Goal: Information Seeking & Learning: Learn about a topic

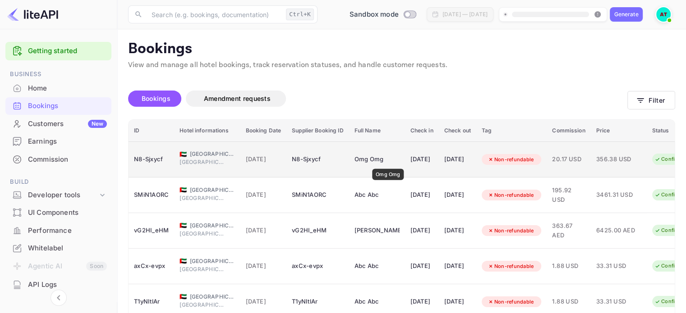
click at [388, 163] on div "Omg Omg" at bounding box center [376, 159] width 45 height 14
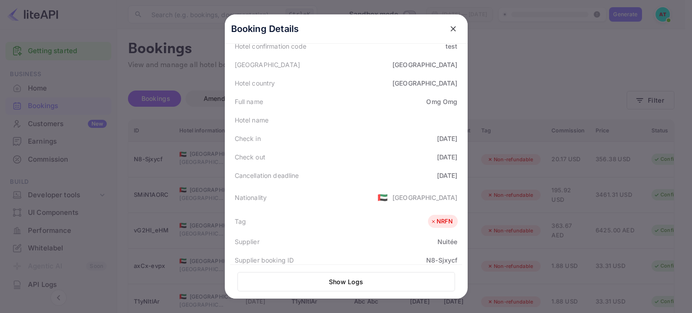
scroll to position [84, 0]
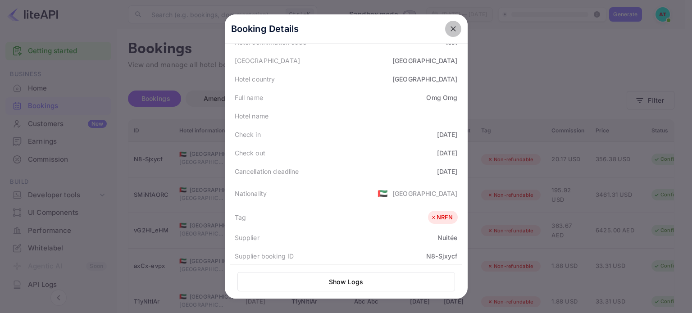
click at [449, 27] on icon "close" at bounding box center [453, 28] width 9 height 9
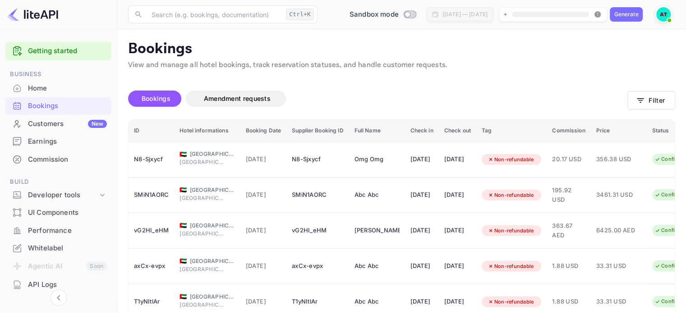
click at [48, 284] on div "API Logs" at bounding box center [67, 285] width 79 height 10
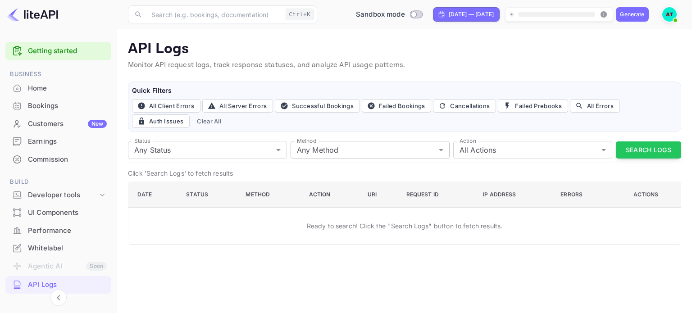
click at [337, 151] on body "Getting started Business Home Bookings Customers New Earnings Commission Build …" at bounding box center [346, 156] width 692 height 313
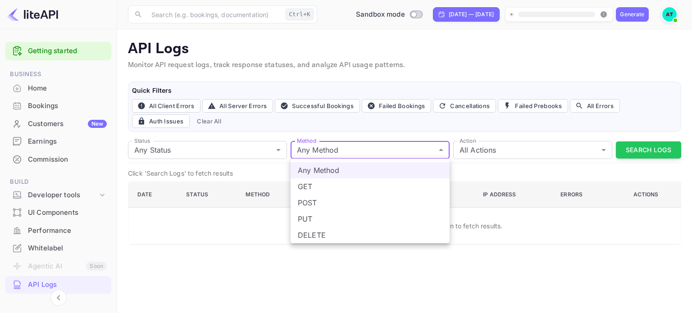
click at [311, 186] on li "GET" at bounding box center [370, 186] width 159 height 16
type input "get"
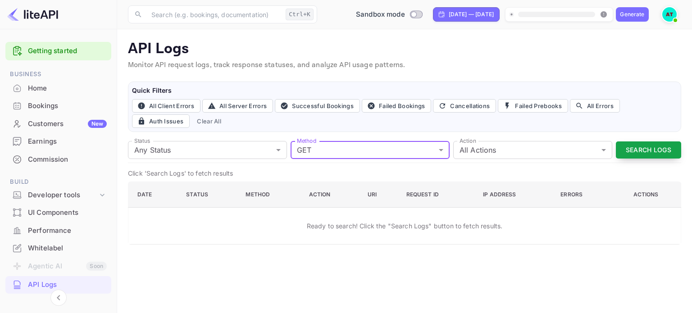
click at [645, 148] on button "Search Logs" at bounding box center [648, 151] width 65 height 18
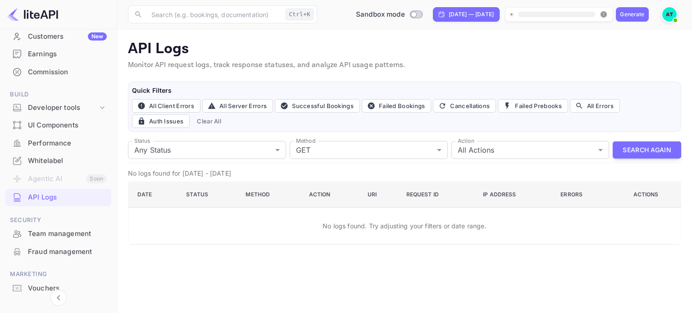
scroll to position [31, 0]
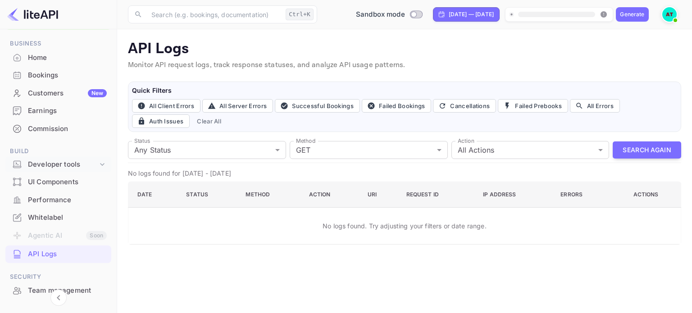
click at [77, 162] on div "Developer tools" at bounding box center [63, 165] width 70 height 10
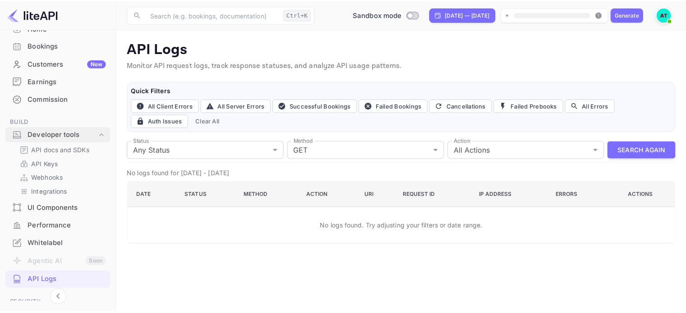
scroll to position [76, 0]
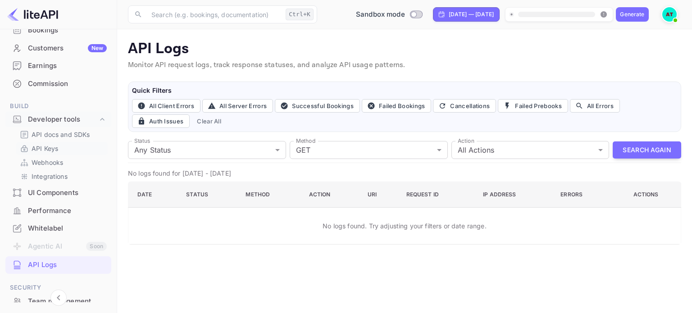
click at [40, 144] on p "API Keys" at bounding box center [45, 148] width 27 height 9
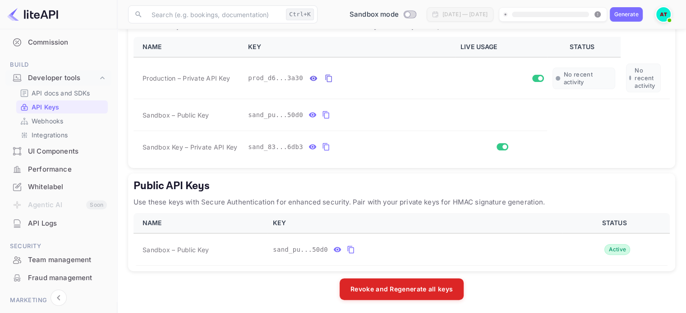
scroll to position [103, 0]
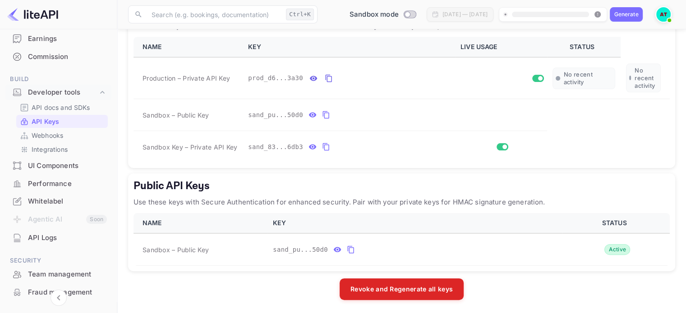
click at [54, 238] on div "API Logs" at bounding box center [67, 238] width 79 height 10
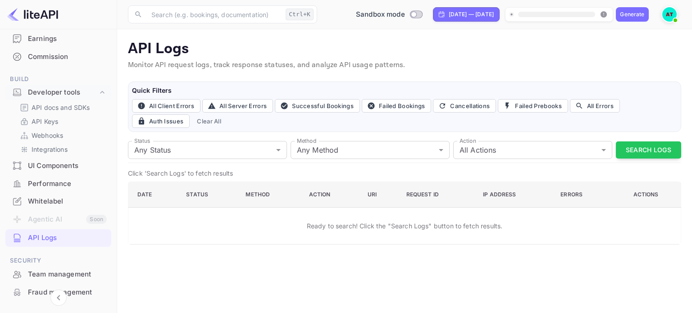
click at [318, 63] on p "Monitor API request logs, track response statuses, and analyze API usage patter…" at bounding box center [405, 65] width 554 height 11
click at [405, 11] on input "Switch to Production mode" at bounding box center [414, 14] width 18 height 6
checkbox input "true"
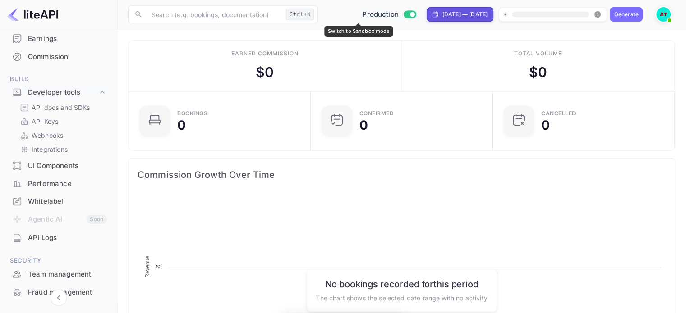
scroll to position [140, 169]
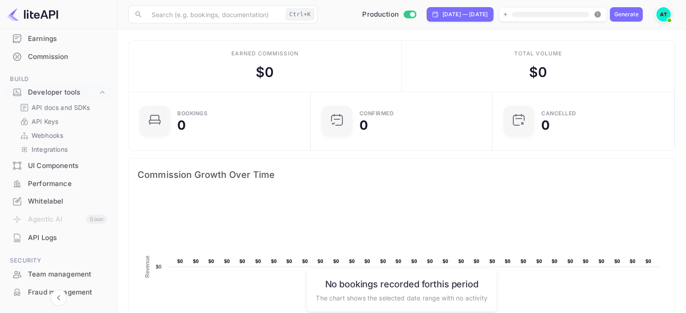
click at [55, 238] on div "API Logs" at bounding box center [67, 238] width 79 height 10
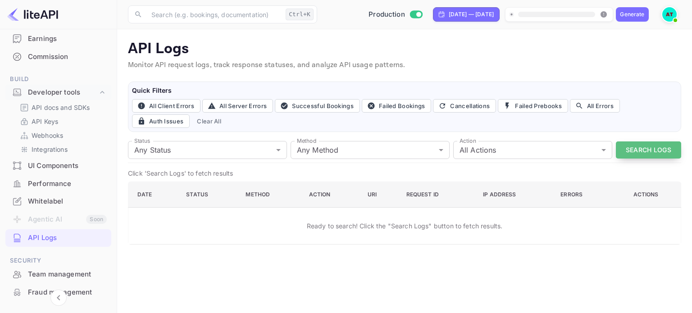
click at [653, 151] on button "Search Logs" at bounding box center [648, 151] width 65 height 18
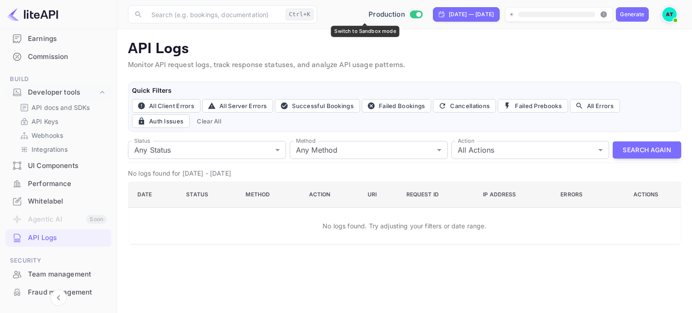
click at [410, 14] on input "Switch to Sandbox mode" at bounding box center [419, 14] width 18 height 6
checkbox input "false"
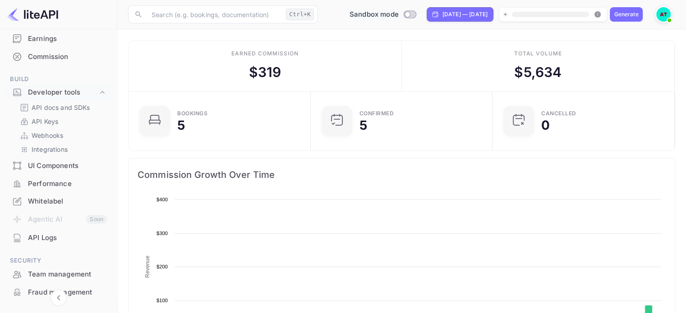
scroll to position [140, 169]
click at [76, 106] on p "API docs and SDKs" at bounding box center [61, 107] width 59 height 9
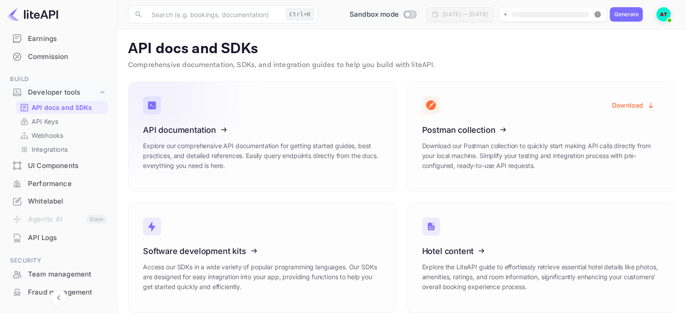
click at [202, 139] on icon at bounding box center [198, 128] width 140 height 93
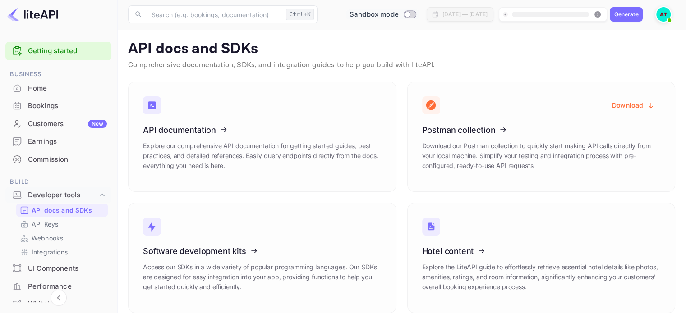
click at [660, 14] on img at bounding box center [663, 14] width 14 height 14
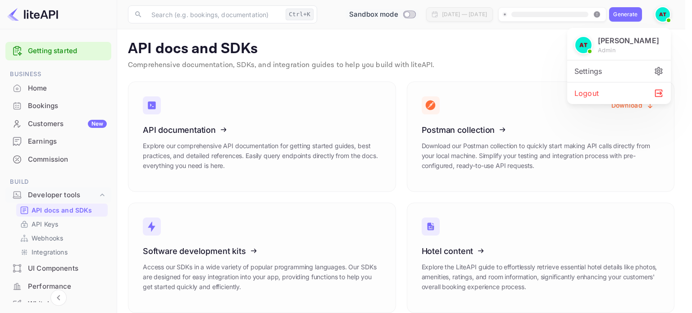
click at [606, 70] on div "Settings" at bounding box center [619, 71] width 104 height 22
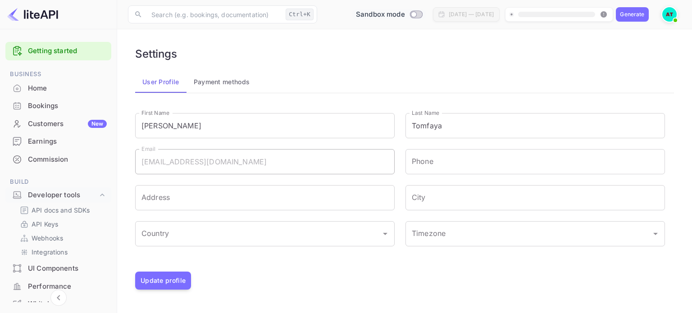
click at [50, 9] on img at bounding box center [32, 14] width 51 height 14
click at [62, 210] on p "API docs and SDKs" at bounding box center [61, 210] width 59 height 9
click at [72, 105] on div "Bookings" at bounding box center [67, 106] width 79 height 10
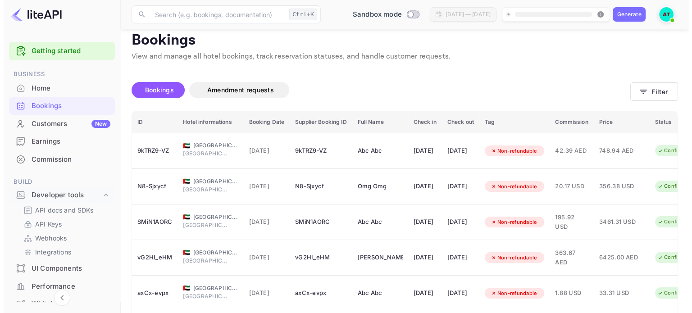
scroll to position [27, 0]
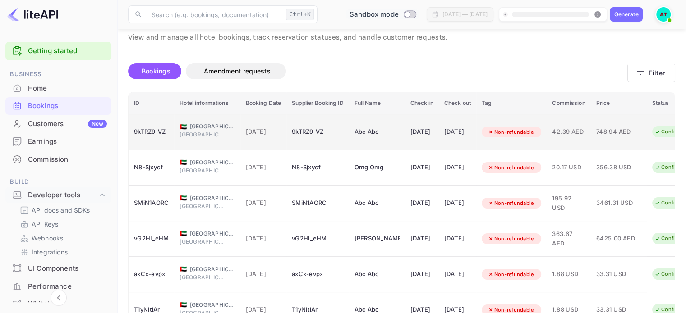
click at [282, 145] on td "[DATE]" at bounding box center [263, 132] width 46 height 36
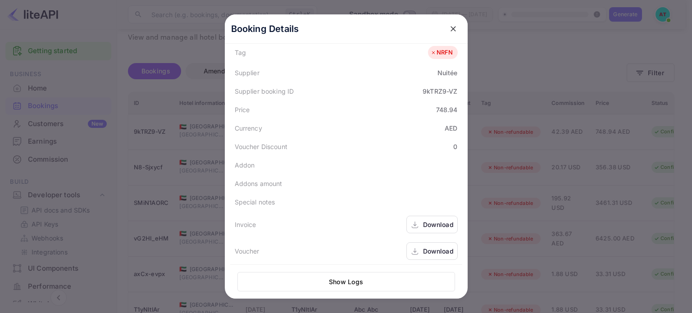
scroll to position [252, 0]
drag, startPoint x: 449, startPoint y: 28, endPoint x: 376, endPoint y: 128, distance: 123.2
click at [376, 128] on div "Currency AED" at bounding box center [346, 125] width 232 height 18
click at [322, 213] on div "Invoice Download" at bounding box center [346, 222] width 232 height 27
click at [331, 165] on div "Addon" at bounding box center [346, 162] width 232 height 18
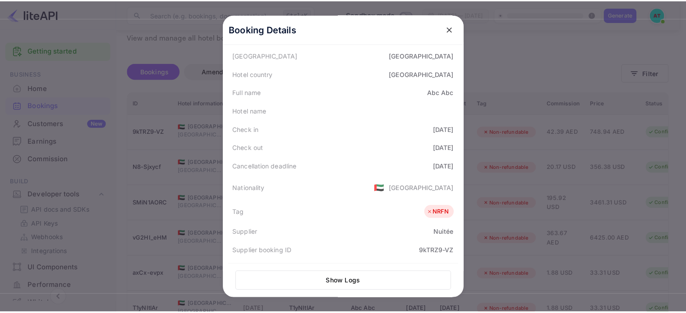
scroll to position [88, 0]
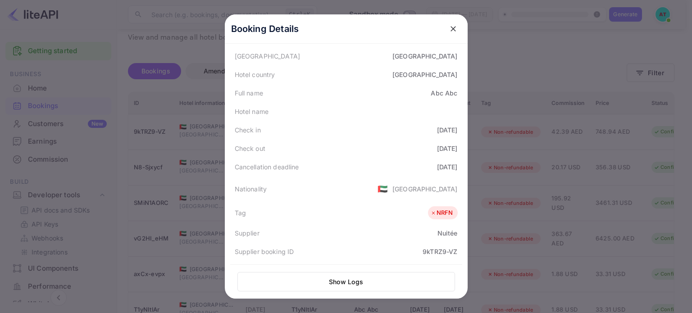
drag, startPoint x: 443, startPoint y: 129, endPoint x: 454, endPoint y: 150, distance: 23.4
click at [454, 150] on div "Status CONFIRMED Booking ID 9kTRZ9-VZ Hotel confirmation code test [GEOGRAPHIC_…" at bounding box center [346, 206] width 232 height 437
click at [445, 23] on button "close" at bounding box center [453, 29] width 16 height 16
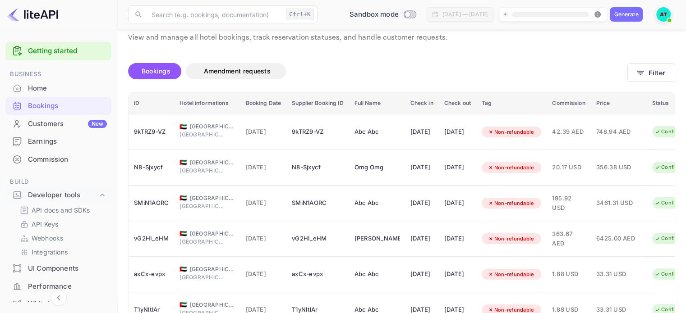
click at [445, 25] on div "​ Ctrl+K ​ Sandbox mode [DATE] — [DATE] Generate" at bounding box center [401, 14] width 568 height 29
